Goal: Task Accomplishment & Management: Manage account settings

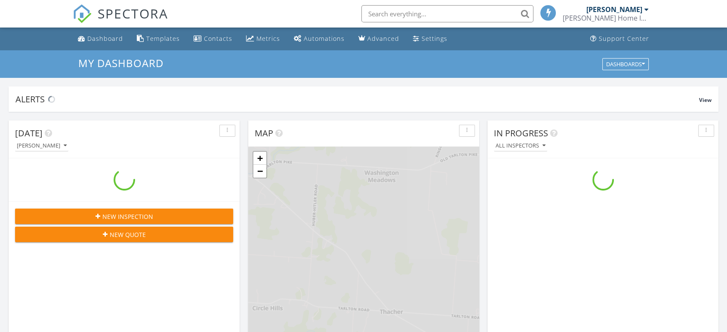
scroll to position [798, 742]
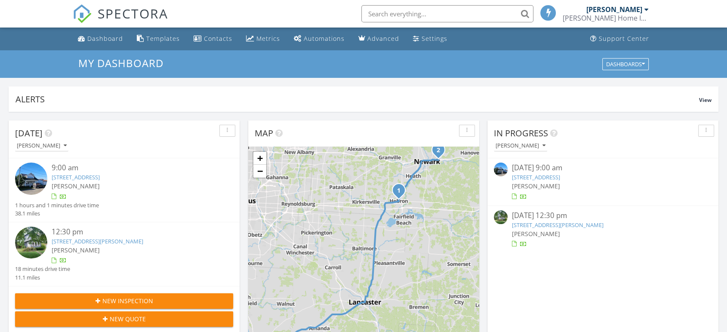
click at [79, 241] on link "952 Emerson St, Newark, OH 43055" at bounding box center [98, 241] width 92 height 8
click at [70, 174] on link "106 Newark St, Hebron, OH 43025" at bounding box center [76, 177] width 48 height 8
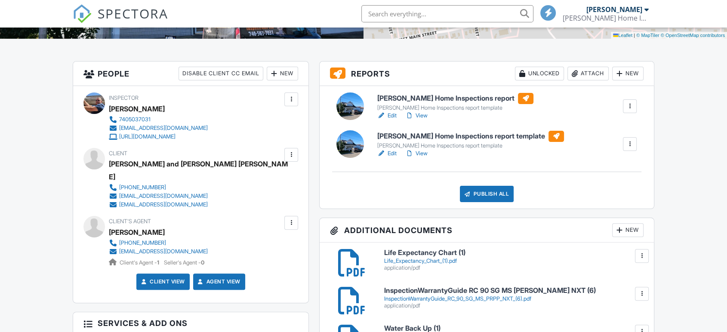
click at [389, 115] on link "Edit" at bounding box center [386, 115] width 19 height 9
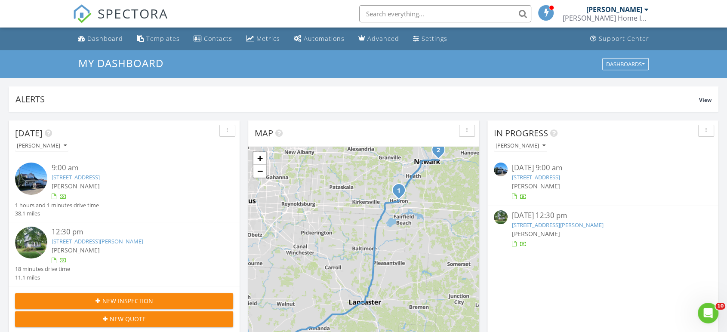
click at [76, 179] on link "106 Newark St, Hebron, OH 43025" at bounding box center [76, 177] width 48 height 8
click at [76, 179] on div at bounding box center [363, 166] width 727 height 332
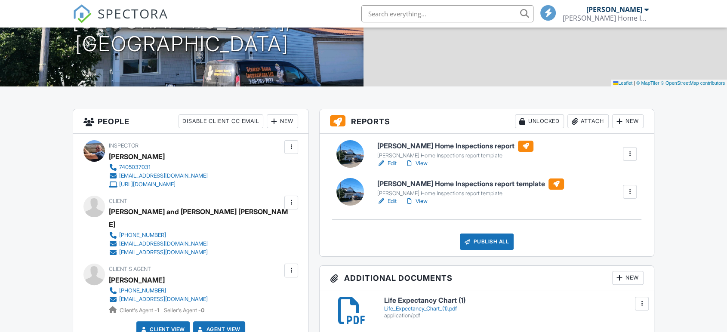
scroll to position [143, 0]
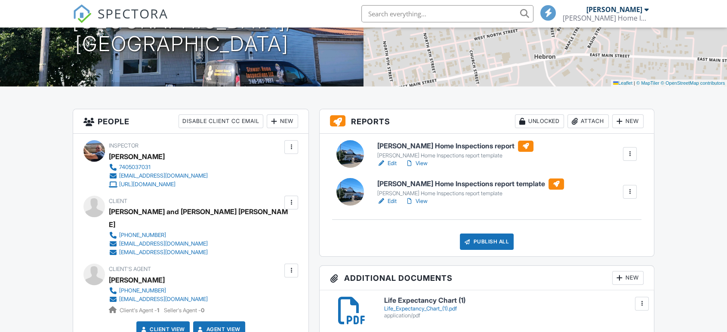
click at [391, 164] on link "Edit" at bounding box center [386, 163] width 19 height 9
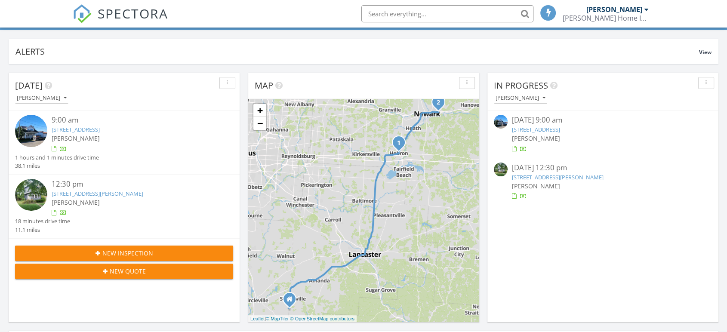
scroll to position [4, 4]
click at [120, 194] on link "[STREET_ADDRESS][PERSON_NAME]" at bounding box center [98, 194] width 92 height 8
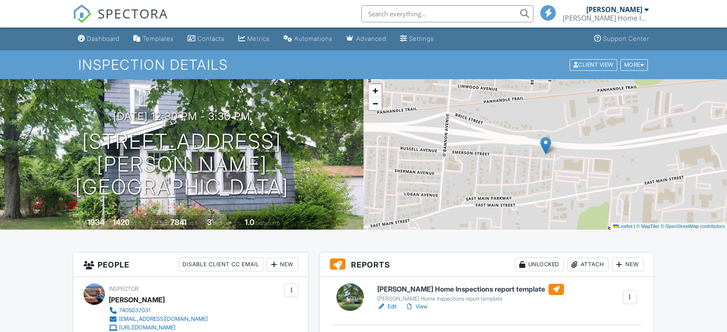
click at [392, 302] on link "Edit" at bounding box center [386, 306] width 19 height 9
